Goal: Task Accomplishment & Management: Manage account settings

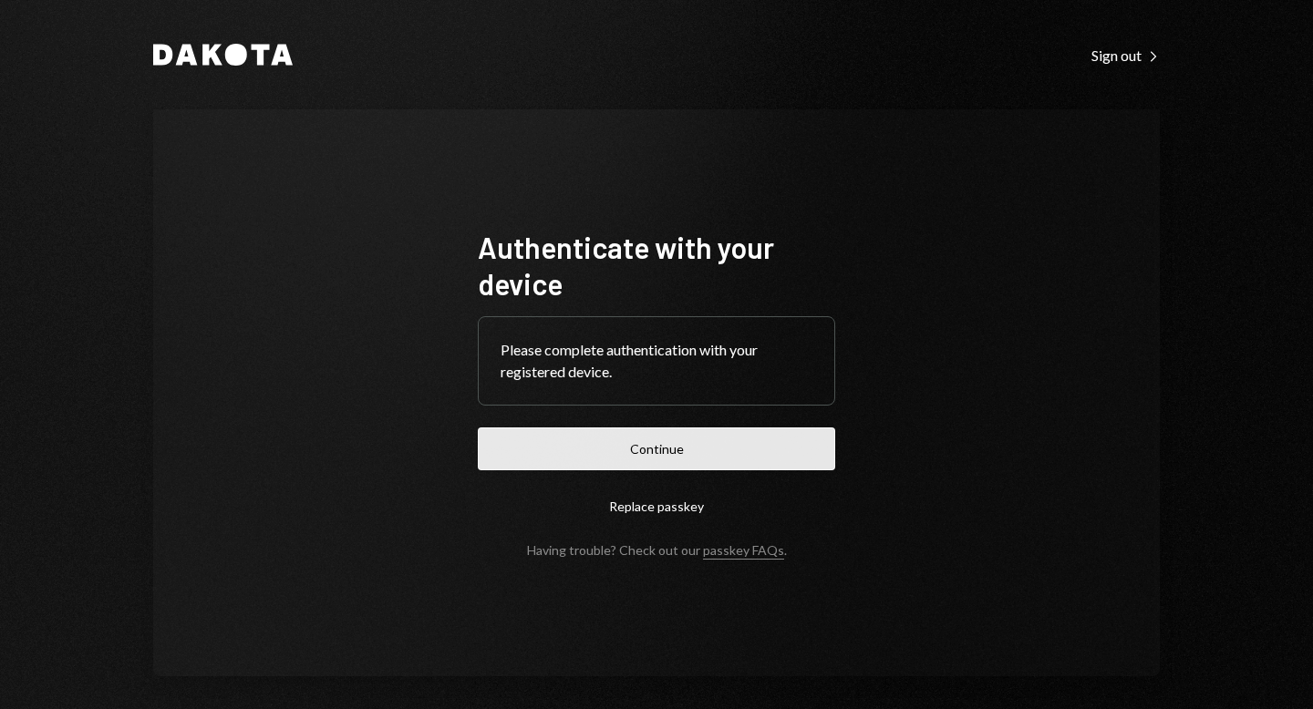
click at [666, 442] on button "Continue" at bounding box center [656, 449] width 357 height 43
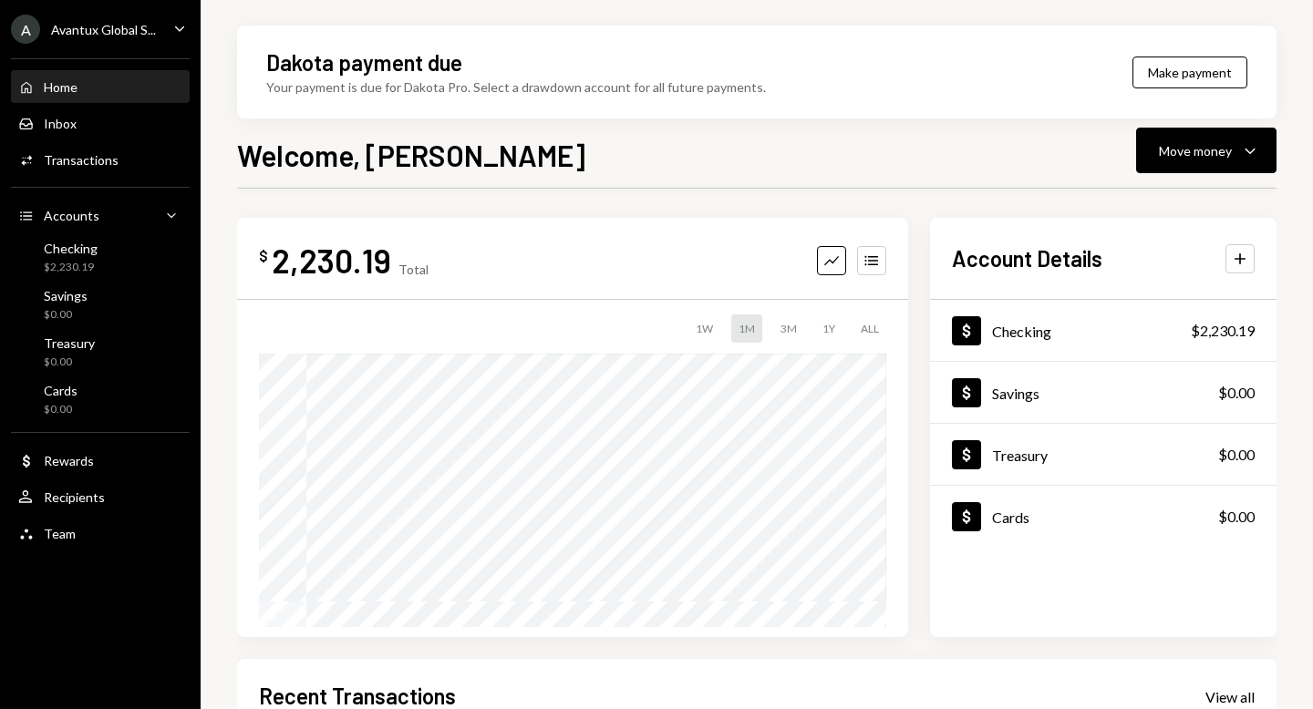
scroll to position [347, 0]
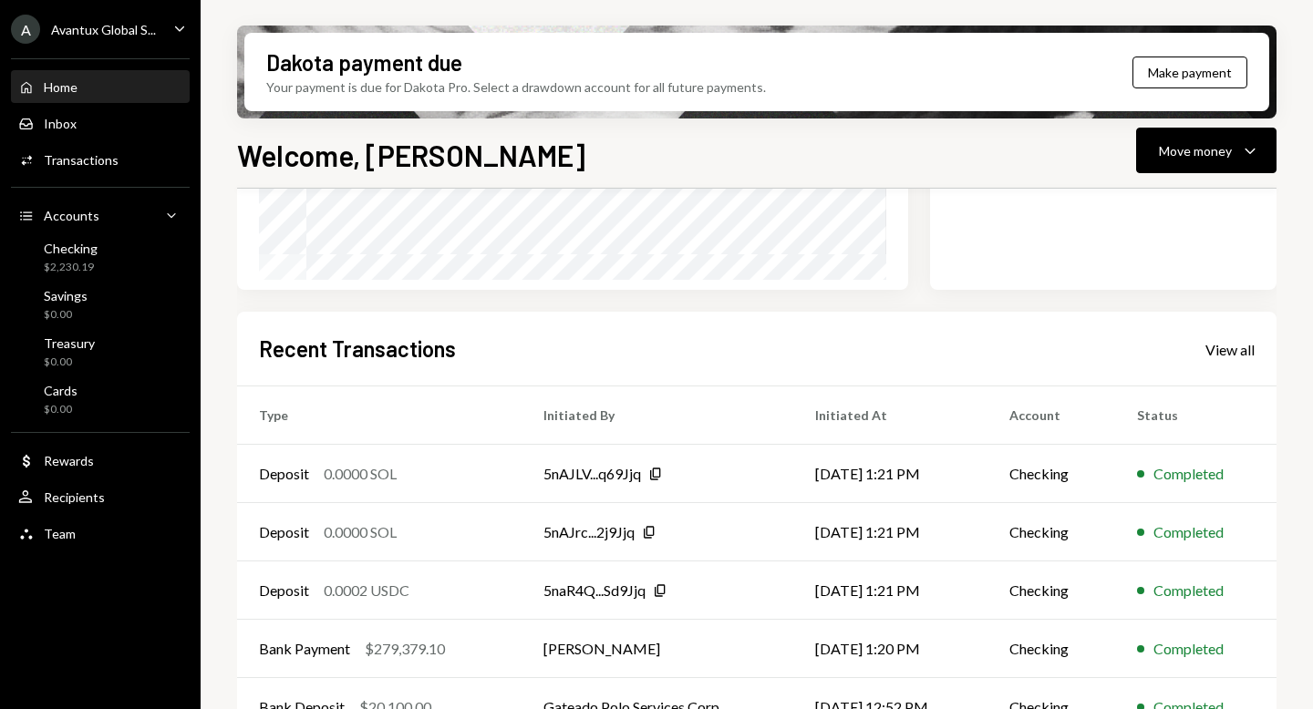
click at [105, 35] on div "Avantux Global S..." at bounding box center [103, 30] width 105 height 16
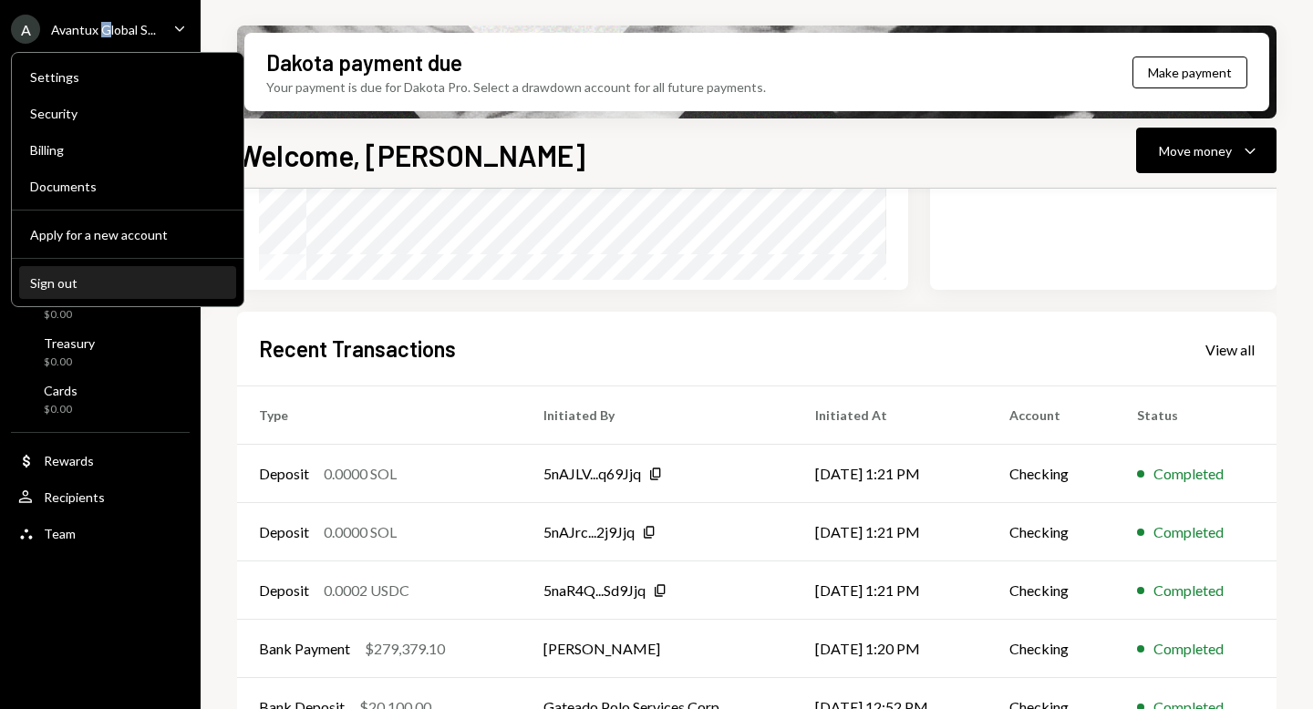
click at [105, 272] on button "Sign out" at bounding box center [127, 283] width 217 height 33
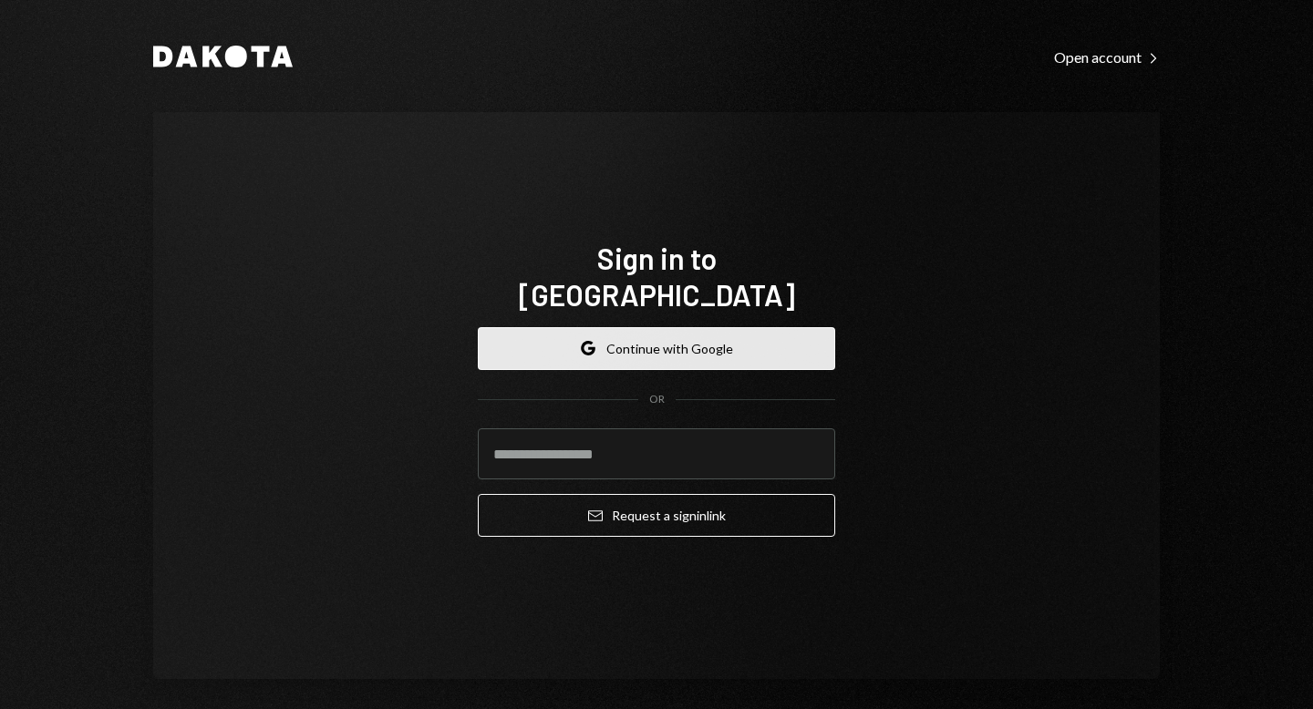
click at [609, 327] on button "Google Continue with Google" at bounding box center [656, 348] width 357 height 43
